Goal: Task Accomplishment & Management: Manage account settings

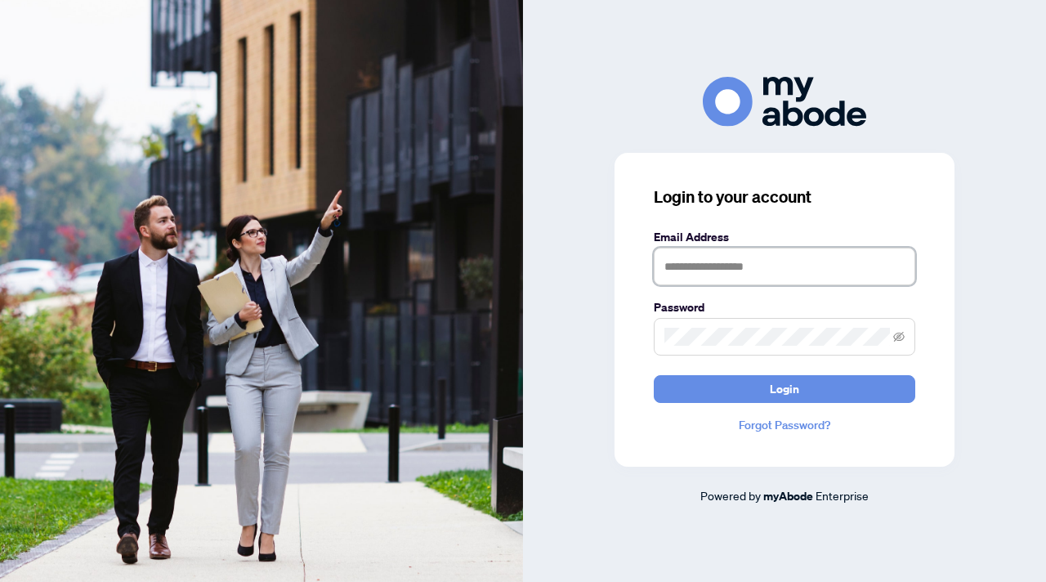
click at [768, 270] on input "text" at bounding box center [785, 267] width 262 height 38
type input "**********"
click at [654, 375] on button "Login" at bounding box center [785, 389] width 262 height 28
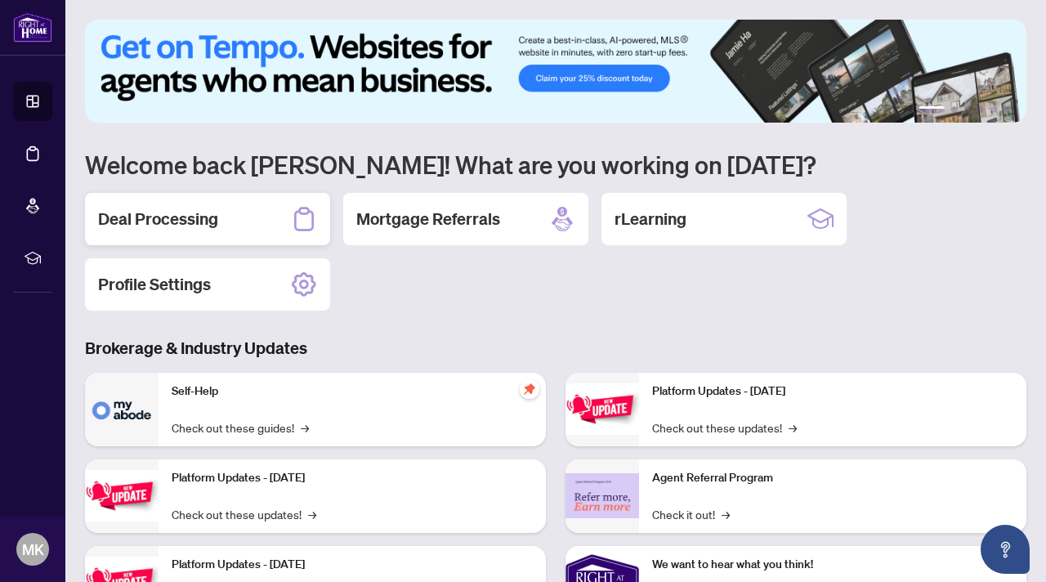
click at [204, 223] on h2 "Deal Processing" at bounding box center [158, 219] width 120 height 23
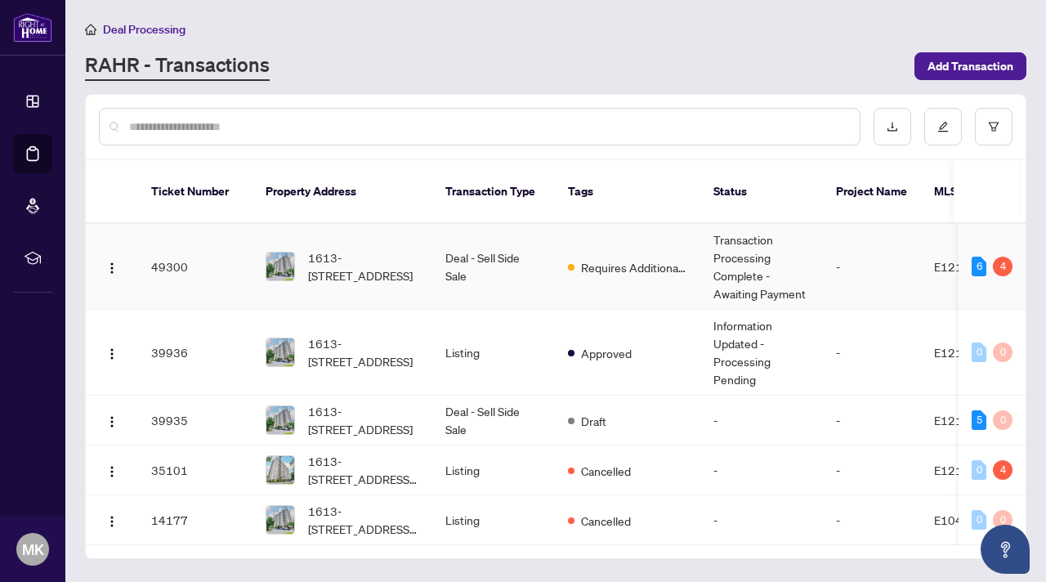
click at [518, 261] on td "Deal - Sell Side Sale" at bounding box center [493, 267] width 123 height 86
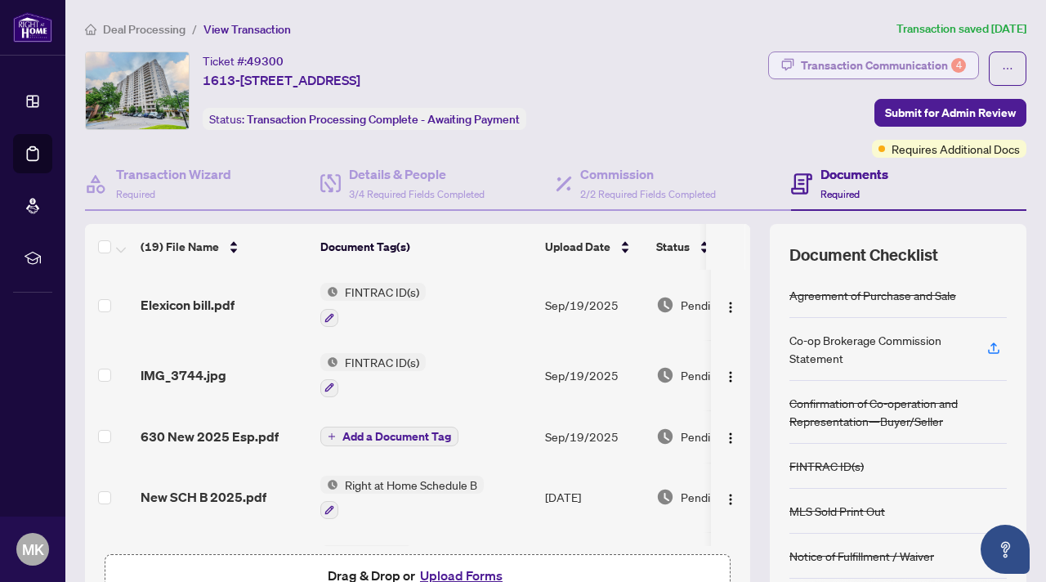
click at [939, 69] on div "Transaction Communication 4" at bounding box center [883, 65] width 165 height 26
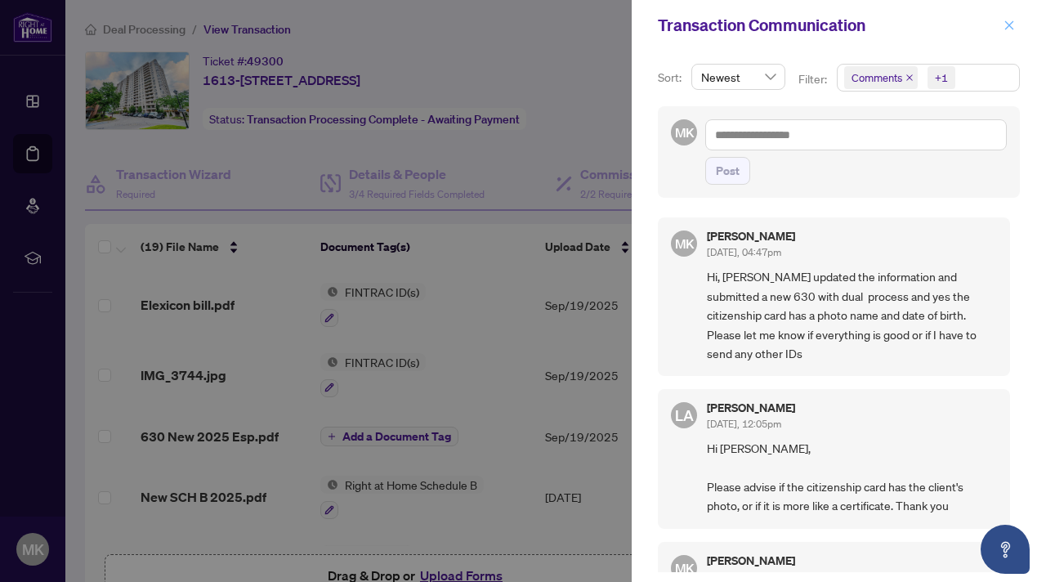
click at [1009, 27] on icon "close" at bounding box center [1009, 25] width 11 height 11
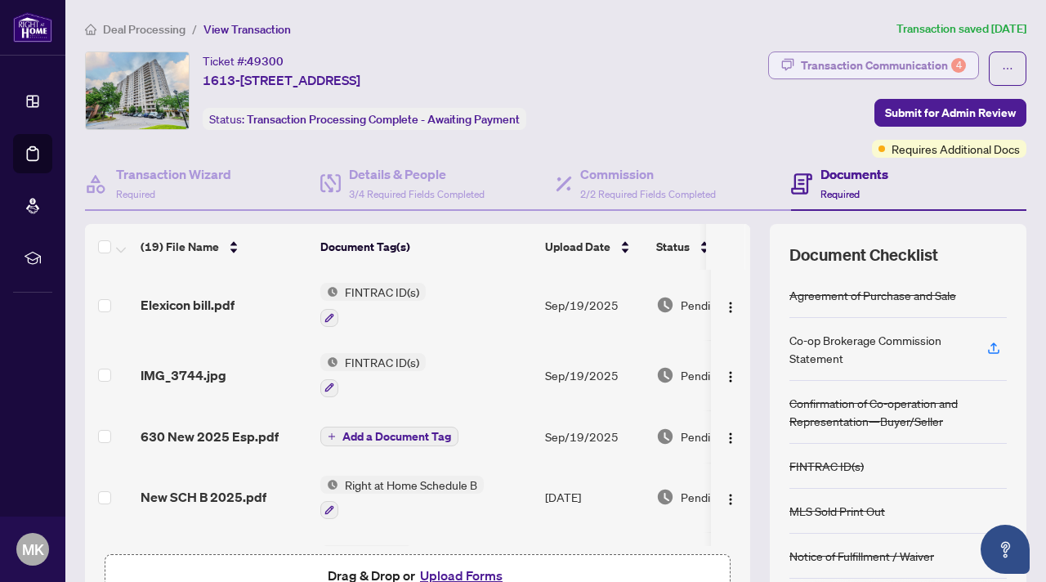
click at [853, 57] on div "Transaction Communication 4" at bounding box center [883, 65] width 165 height 26
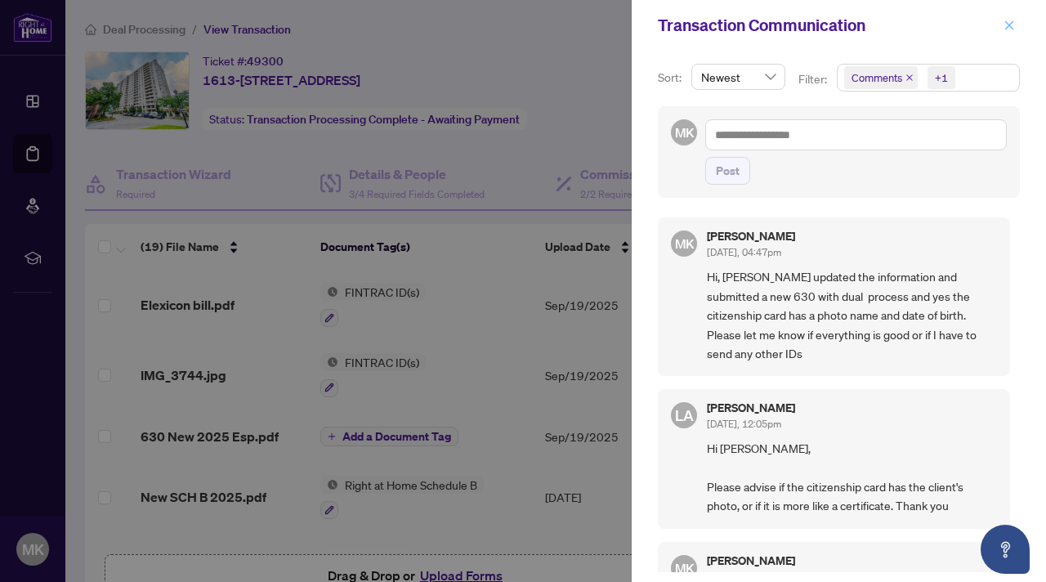
click at [1010, 34] on span "button" at bounding box center [1009, 25] width 11 height 26
